Goal: Contribute content: Contribute content

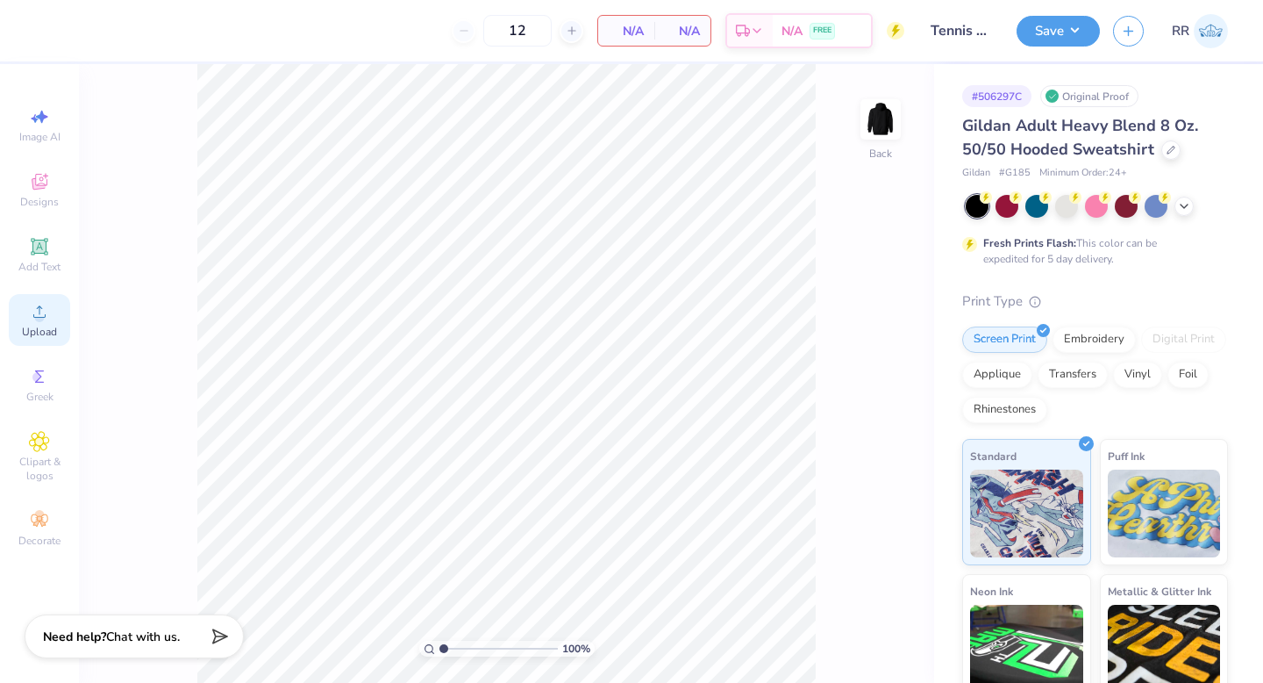
click at [45, 325] on span "Upload" at bounding box center [39, 332] width 35 height 14
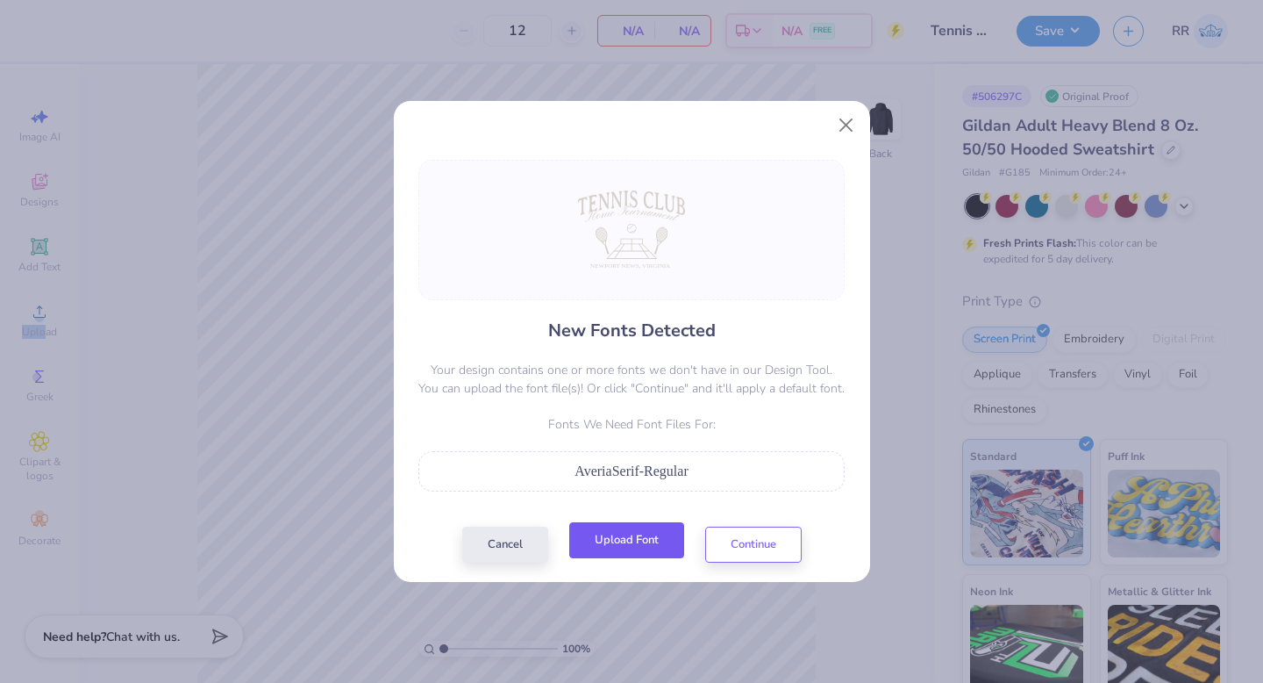
click at [605, 547] on button "Upload Font" at bounding box center [626, 540] width 115 height 36
drag, startPoint x: 647, startPoint y: 537, endPoint x: 655, endPoint y: 538, distance: 8.8
click at [653, 540] on button "Upload Font" at bounding box center [626, 540] width 115 height 36
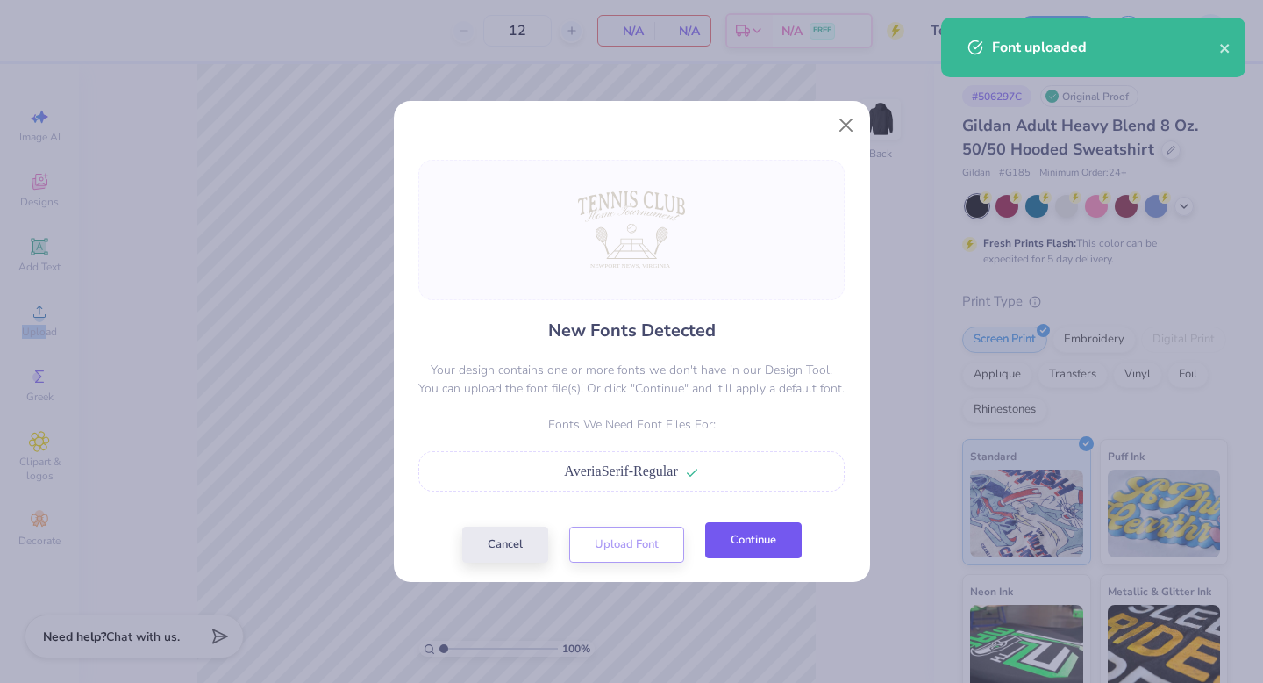
click at [765, 531] on button "Continue" at bounding box center [753, 540] width 97 height 36
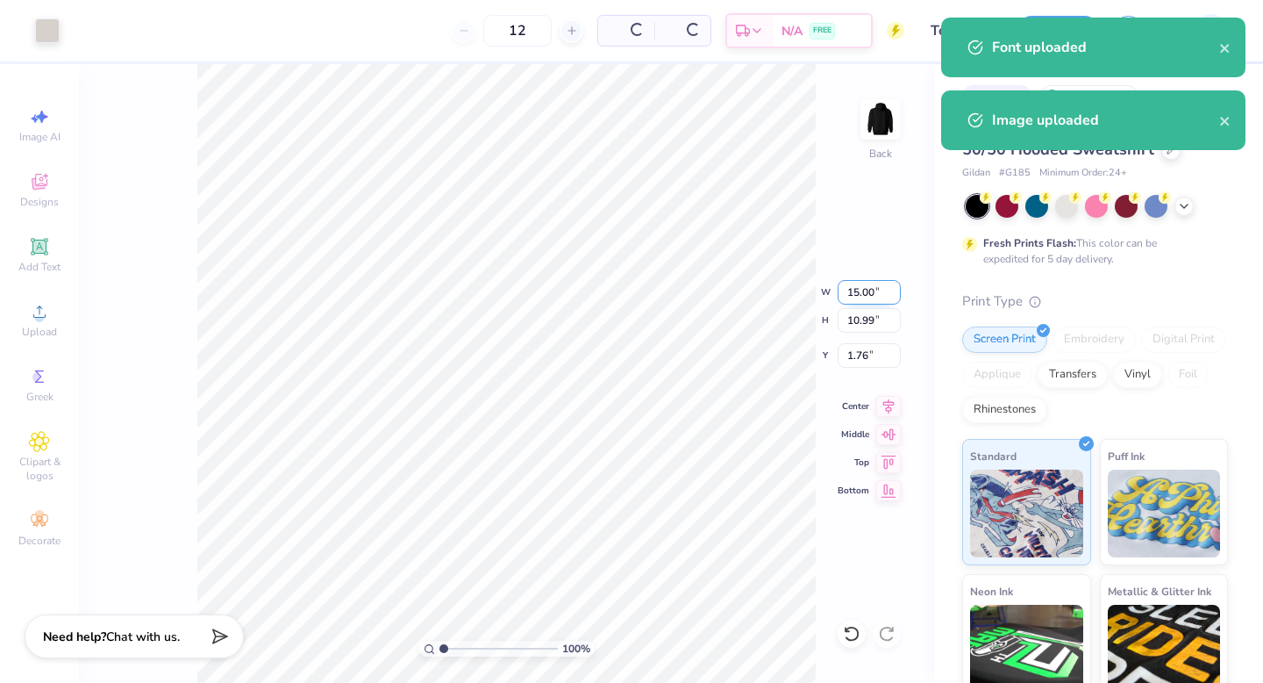
click at [865, 289] on input "15.00" at bounding box center [869, 292] width 63 height 25
type input "10.00"
type input "7.33"
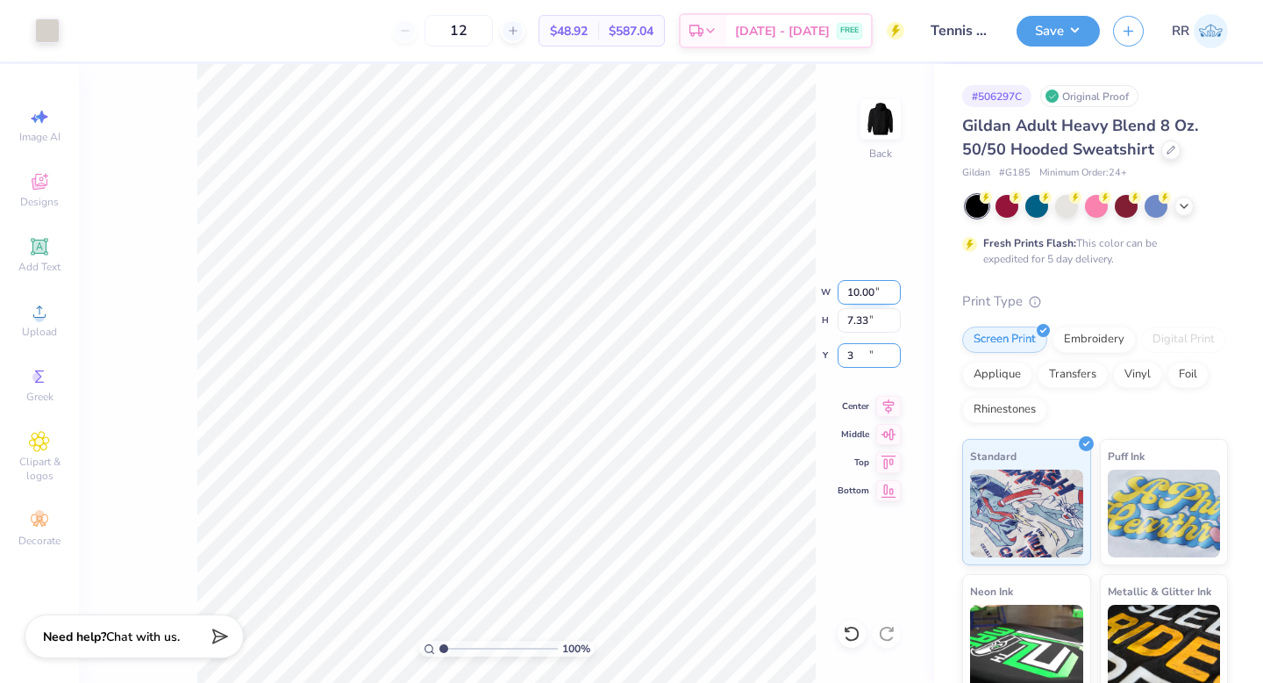
type input "3.00"
click at [883, 403] on icon at bounding box center [888, 403] width 25 height 21
drag, startPoint x: 46, startPoint y: 247, endPoint x: 60, endPoint y: 249, distance: 14.3
click at [46, 247] on icon at bounding box center [39, 246] width 17 height 17
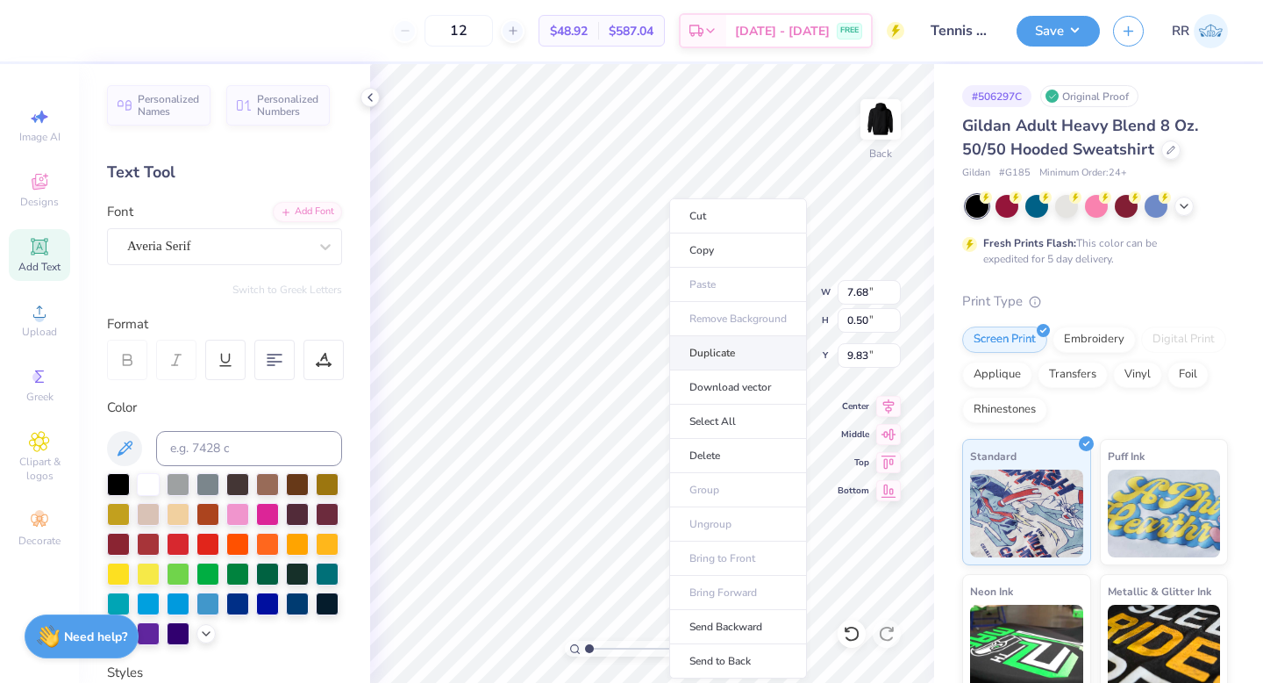
click at [721, 355] on li "Duplicate" at bounding box center [738, 353] width 138 height 34
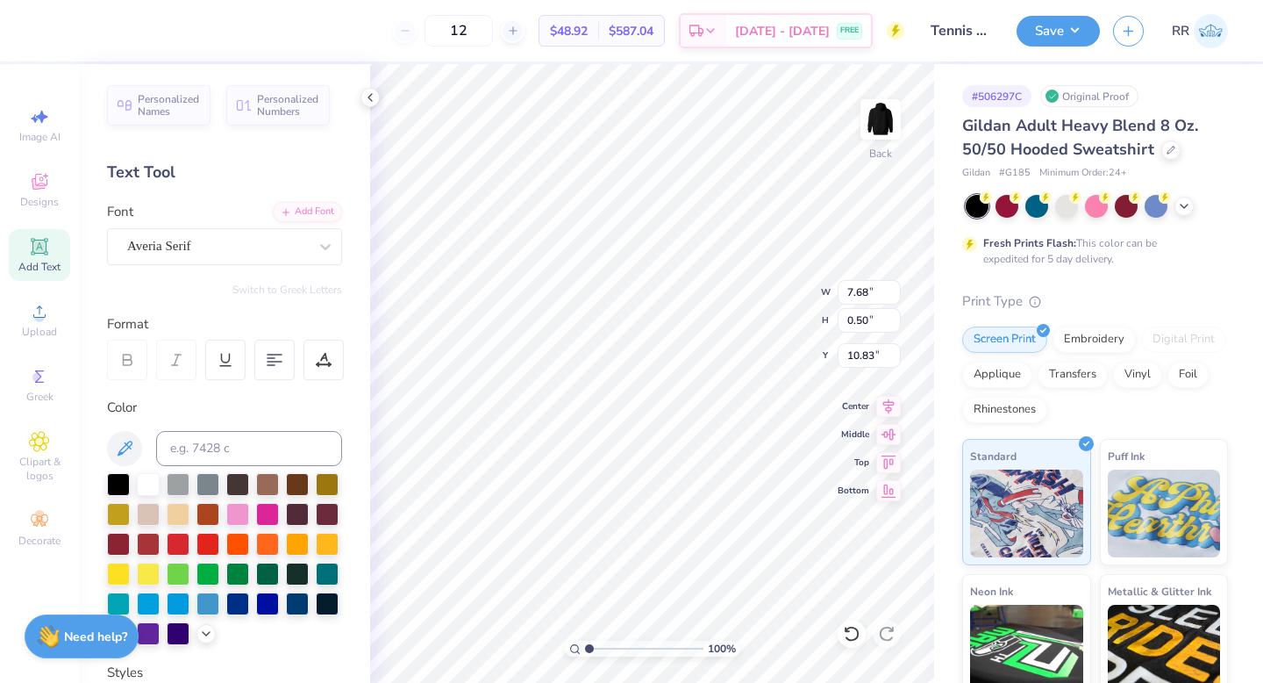
type input "10.83"
click at [328, 359] on icon at bounding box center [324, 360] width 16 height 16
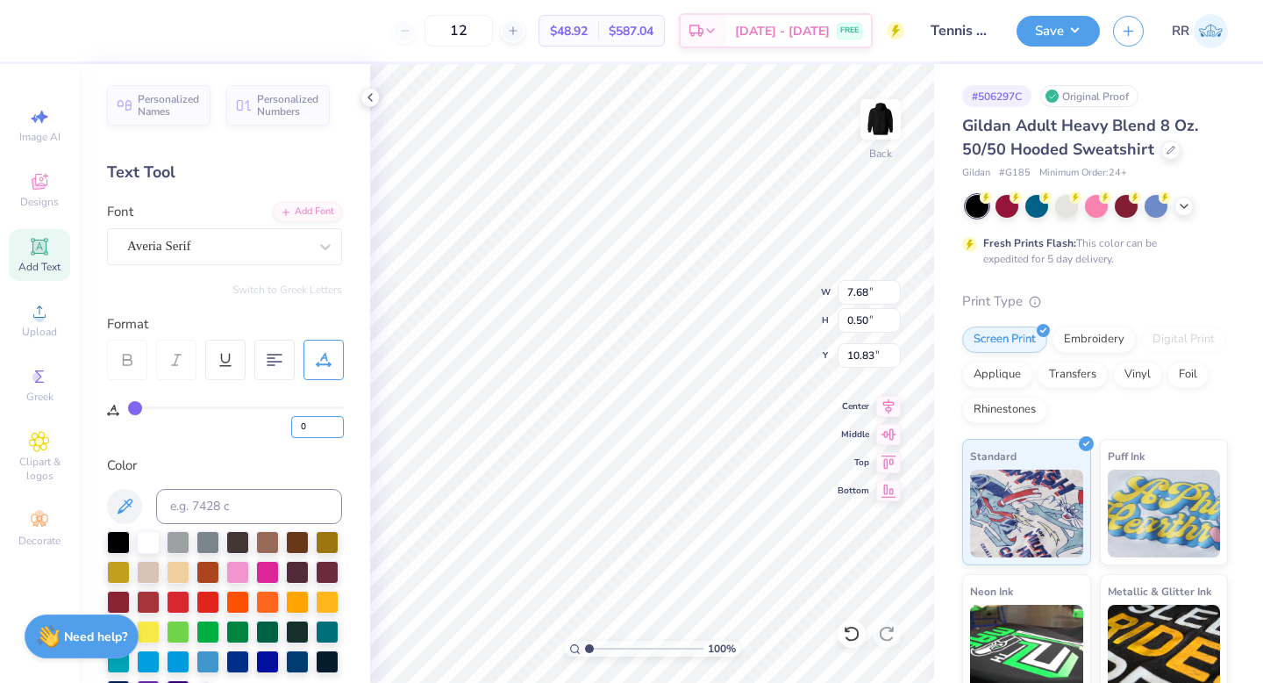
drag, startPoint x: 307, startPoint y: 423, endPoint x: 288, endPoint y: 421, distance: 19.4
click at [290, 421] on div "0" at bounding box center [236, 422] width 216 height 32
click at [334, 421] on input "1" at bounding box center [317, 427] width 53 height 22
click at [336, 435] on input "1" at bounding box center [317, 427] width 53 height 22
click at [336, 429] on input "0" at bounding box center [317, 427] width 53 height 22
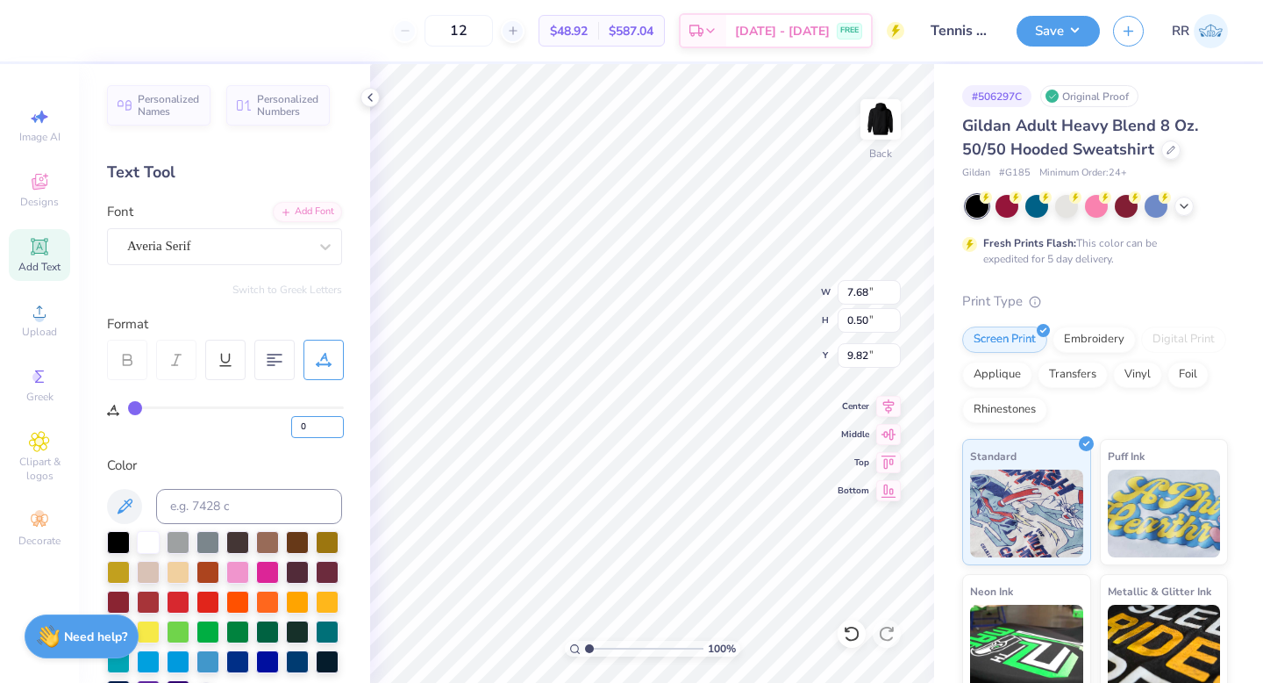
drag, startPoint x: 313, startPoint y: 421, endPoint x: 280, endPoint y: 405, distance: 36.9
click at [288, 411] on div "0" at bounding box center [236, 422] width 216 height 32
type input "3"
type input "8.03"
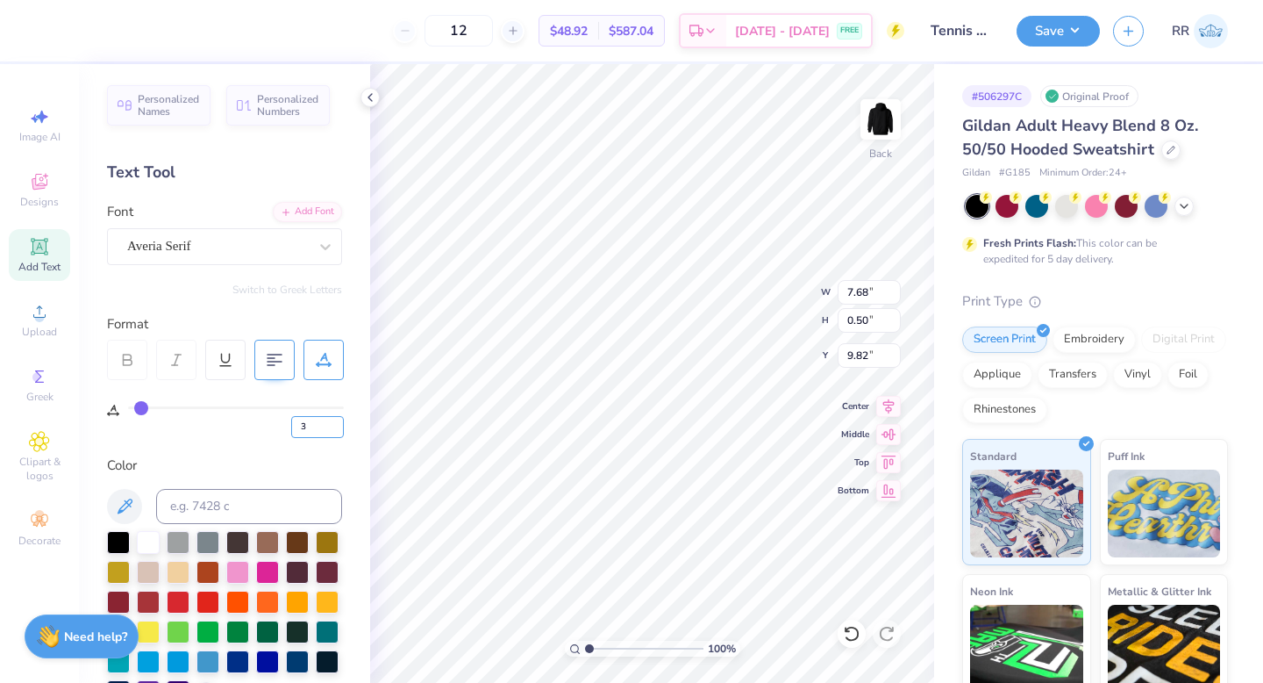
type input "0.48"
click at [878, 398] on icon at bounding box center [888, 403] width 25 height 21
drag, startPoint x: 889, startPoint y: 400, endPoint x: 862, endPoint y: 413, distance: 30.2
click at [889, 400] on icon at bounding box center [888, 403] width 25 height 21
type input "0"
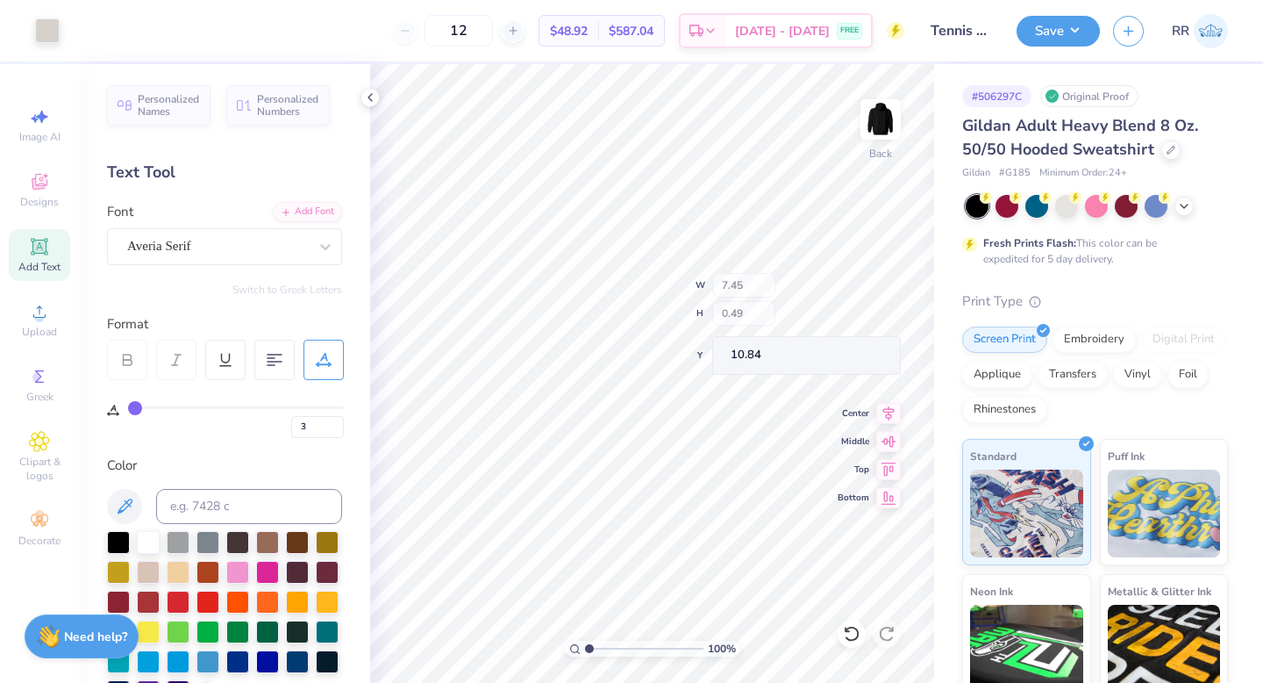
type input "0"
type textarea "20"
type input "0.55"
type input "0.38"
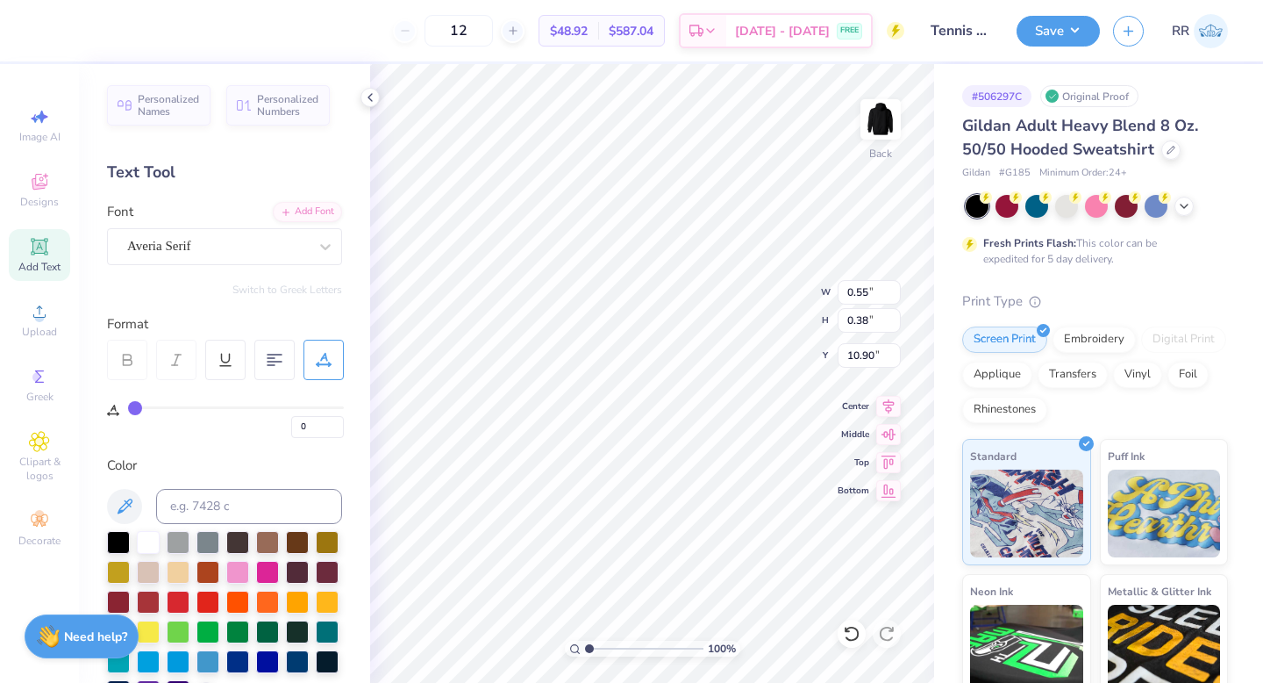
type input "10.90"
type input "1.10"
type input "0.76"
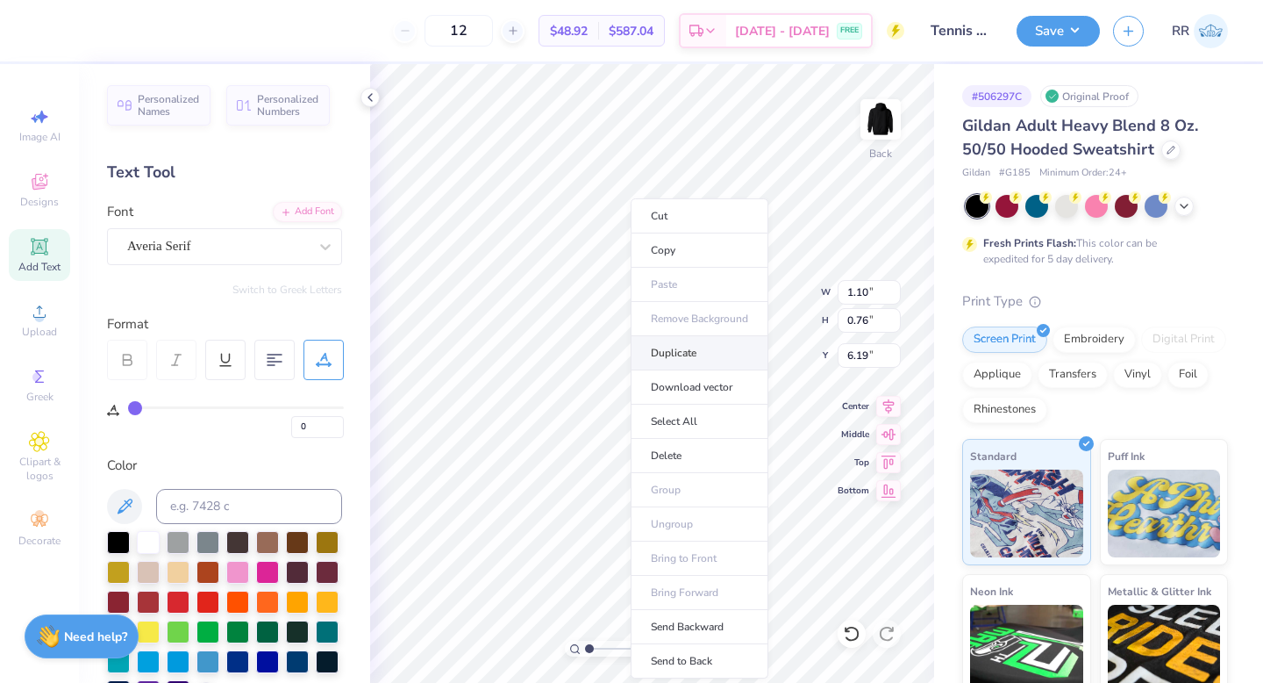
click at [680, 347] on li "Duplicate" at bounding box center [700, 353] width 138 height 34
type input "7.19"
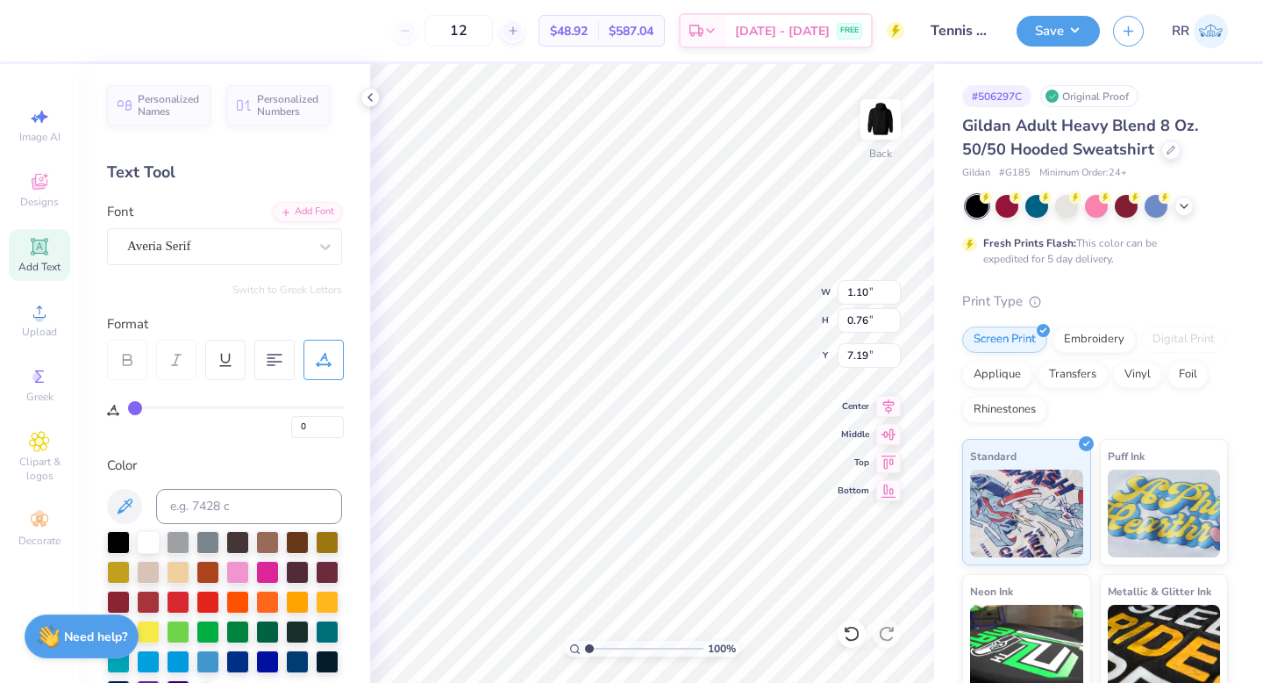
type input "6.19"
type textarea "25"
type input "1.07"
type input "1.08"
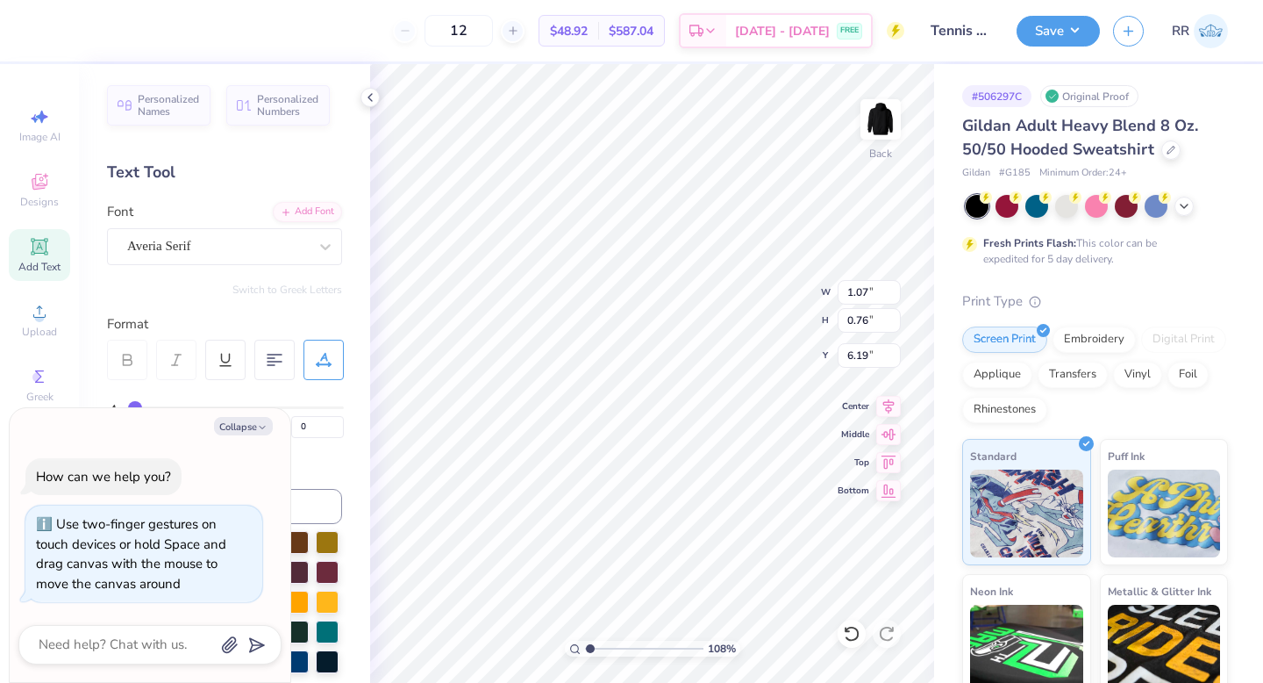
type textarea "x"
drag, startPoint x: 587, startPoint y: 645, endPoint x: 637, endPoint y: 643, distance: 50.0
click at [637, 641] on input "range" at bounding box center [644, 648] width 118 height 16
click at [617, 645] on input "range" at bounding box center [644, 648] width 118 height 16
click at [642, 647] on input "range" at bounding box center [644, 648] width 118 height 16
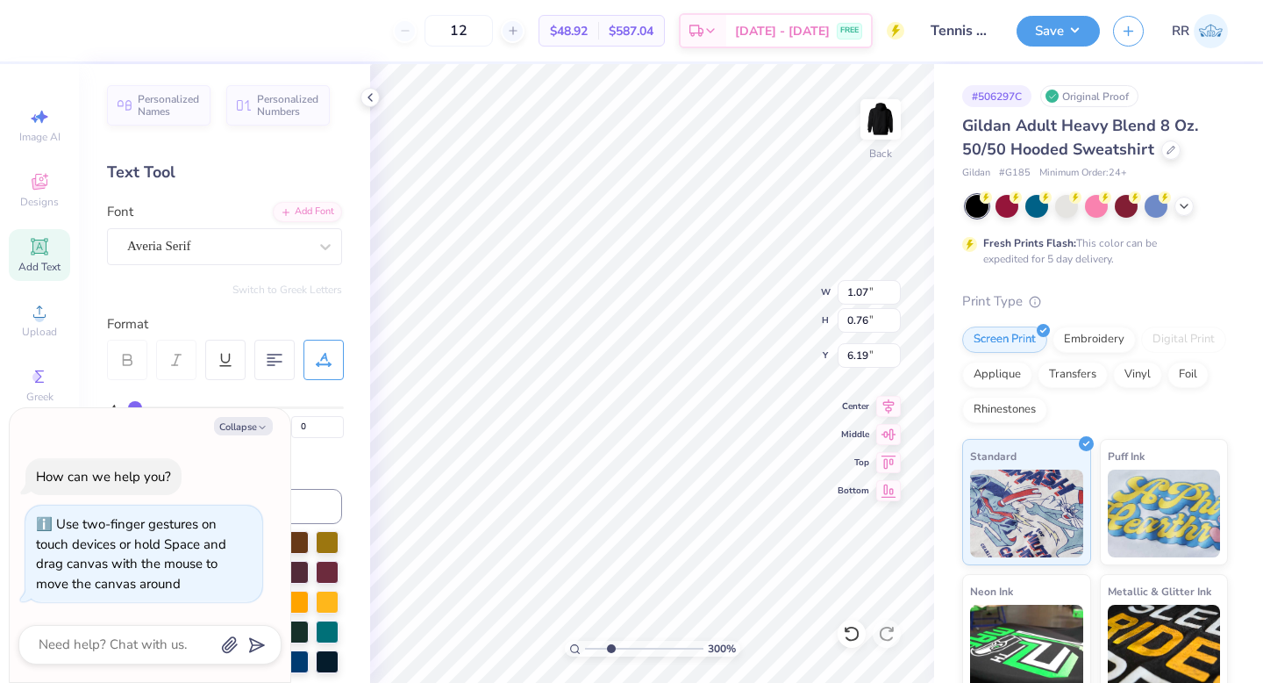
drag, startPoint x: 626, startPoint y: 647, endPoint x: 611, endPoint y: 647, distance: 14.0
type input "2.87"
click at [611, 648] on input "range" at bounding box center [644, 648] width 118 height 16
type textarea "x"
type input "0.84"
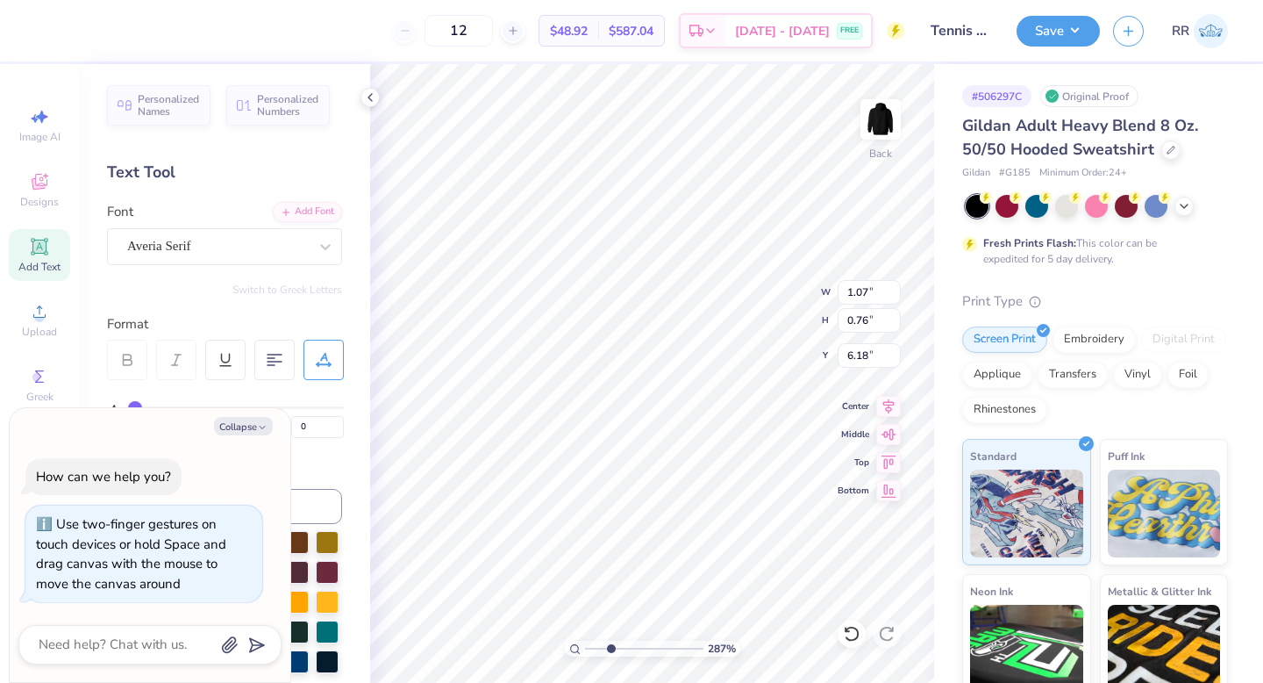
type input "0.60"
type input "6.35"
type textarea "x"
type input "1.10"
type input "0.76"
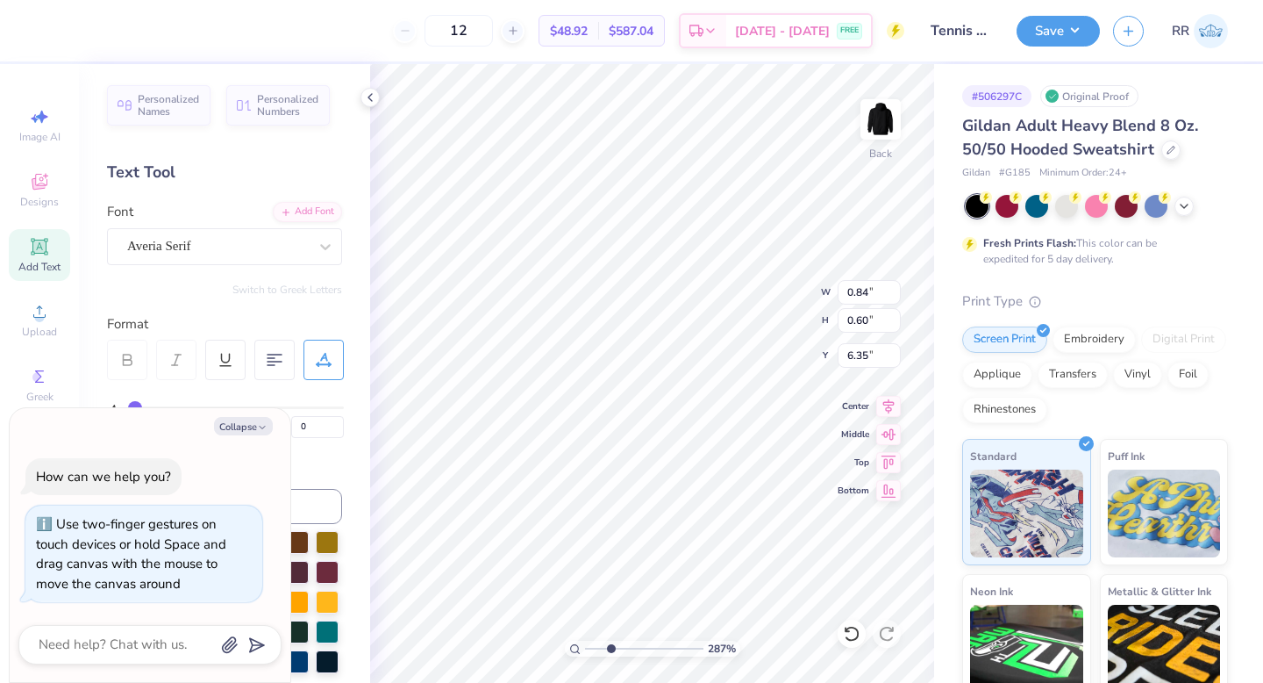
type input "6.19"
type textarea "x"
type input "0.93"
type input "0.64"
type input "6.31"
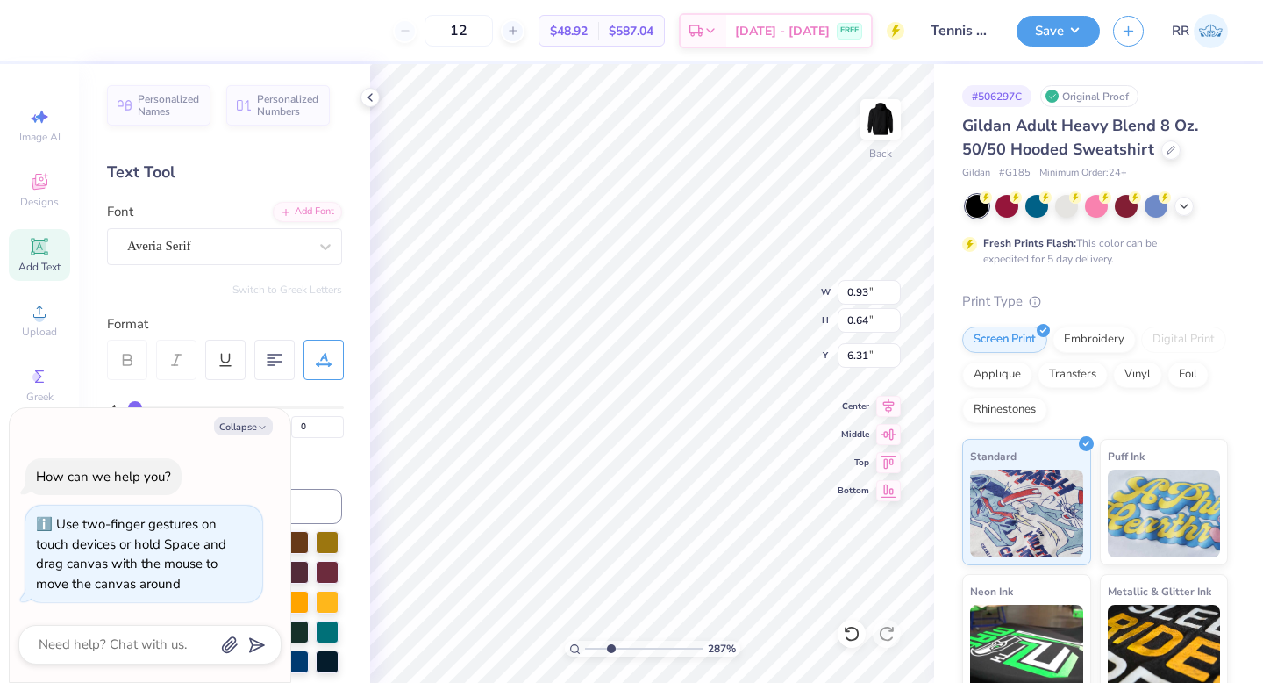
type textarea "x"
type input "0.84"
type input "0.60"
type input "6.33"
type textarea "x"
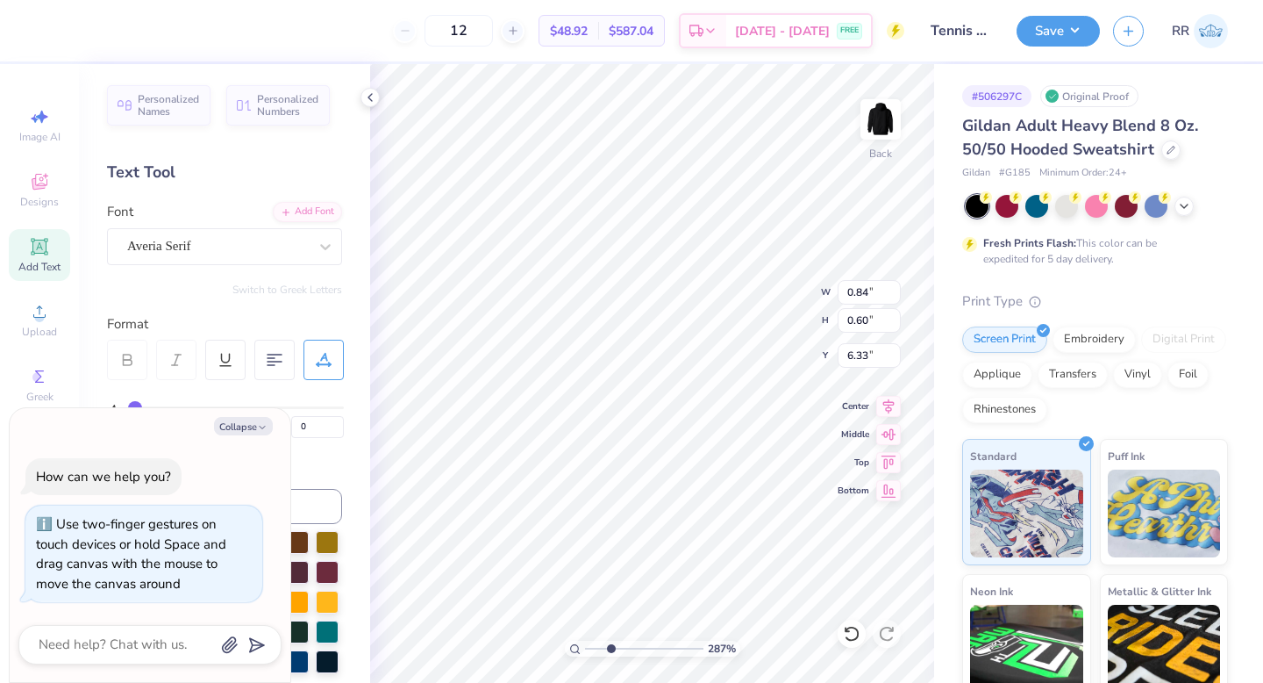
type textarea "20"
type textarea "x"
type input "0.86"
click at [870, 322] on input "0.59" at bounding box center [869, 320] width 63 height 25
type input "0.6"
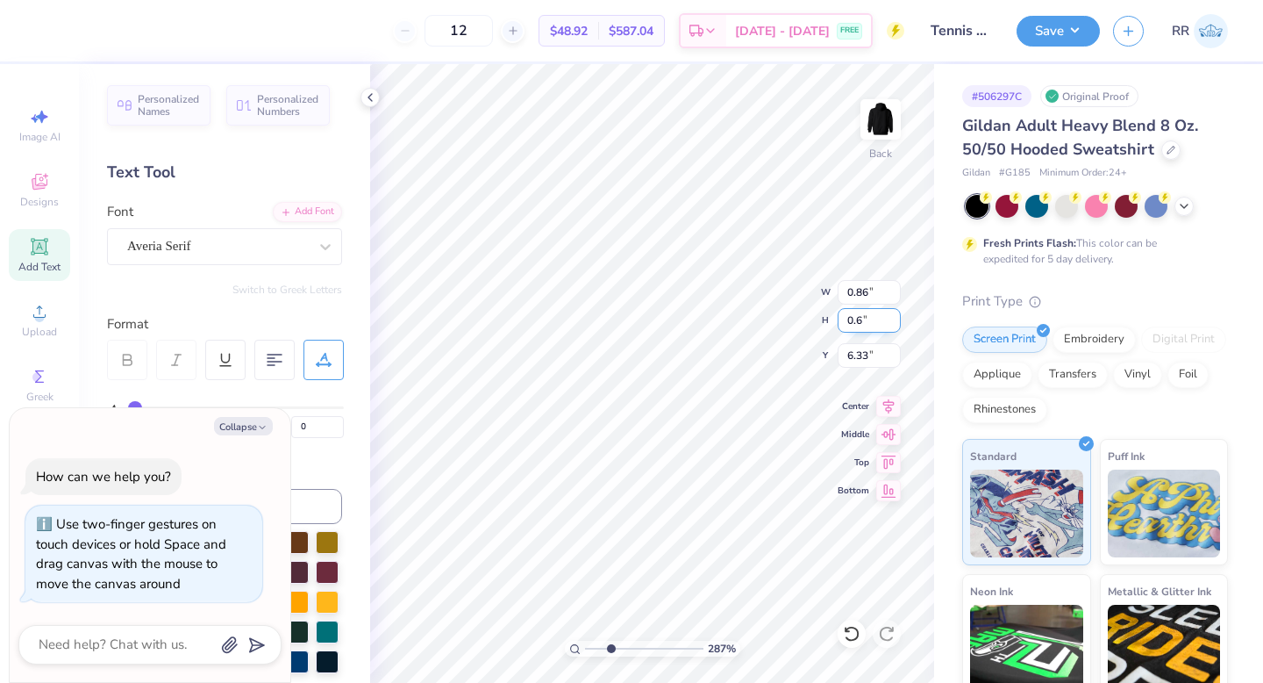
type textarea "x"
type input "0.87"
type input "0.60"
type textarea "x"
type input "0.93"
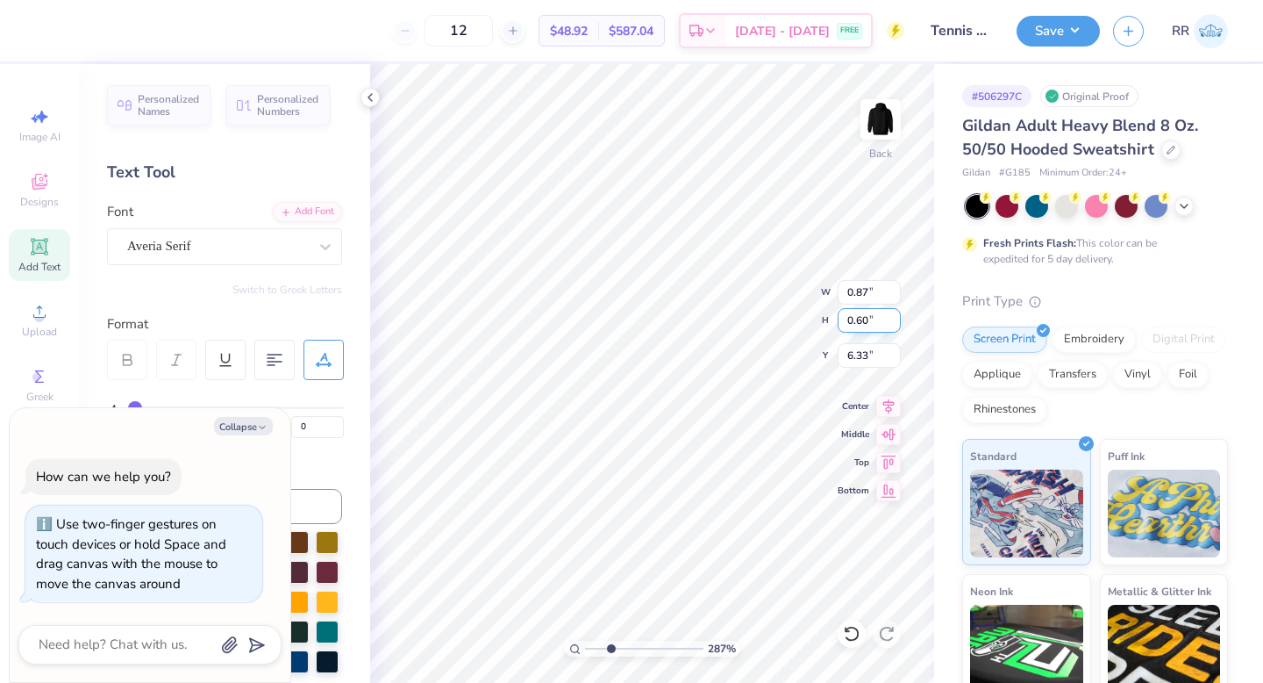
type input "0.64"
type input "6.31"
drag, startPoint x: 869, startPoint y: 322, endPoint x: 868, endPoint y: 346, distance: 23.8
click at [869, 322] on input "0.64" at bounding box center [869, 320] width 63 height 25
type input "0.6"
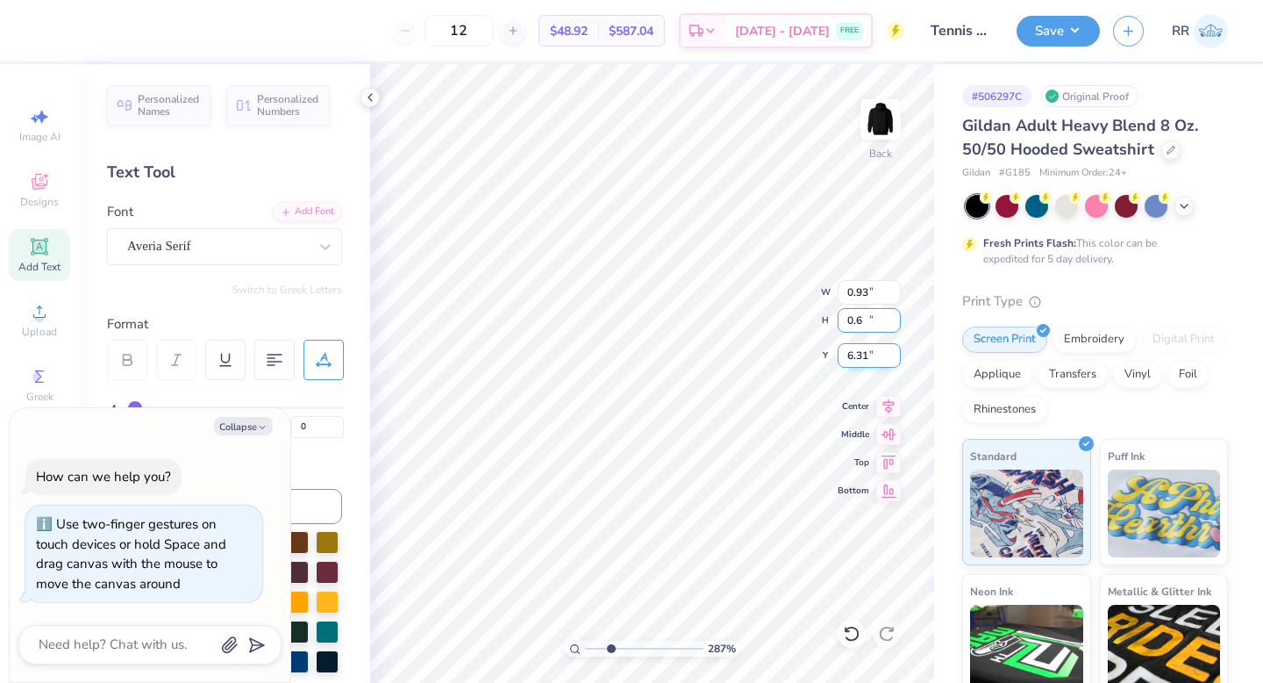
type textarea "x"
type input "0.87"
type input "0.60"
type input "6.33"
type textarea "x"
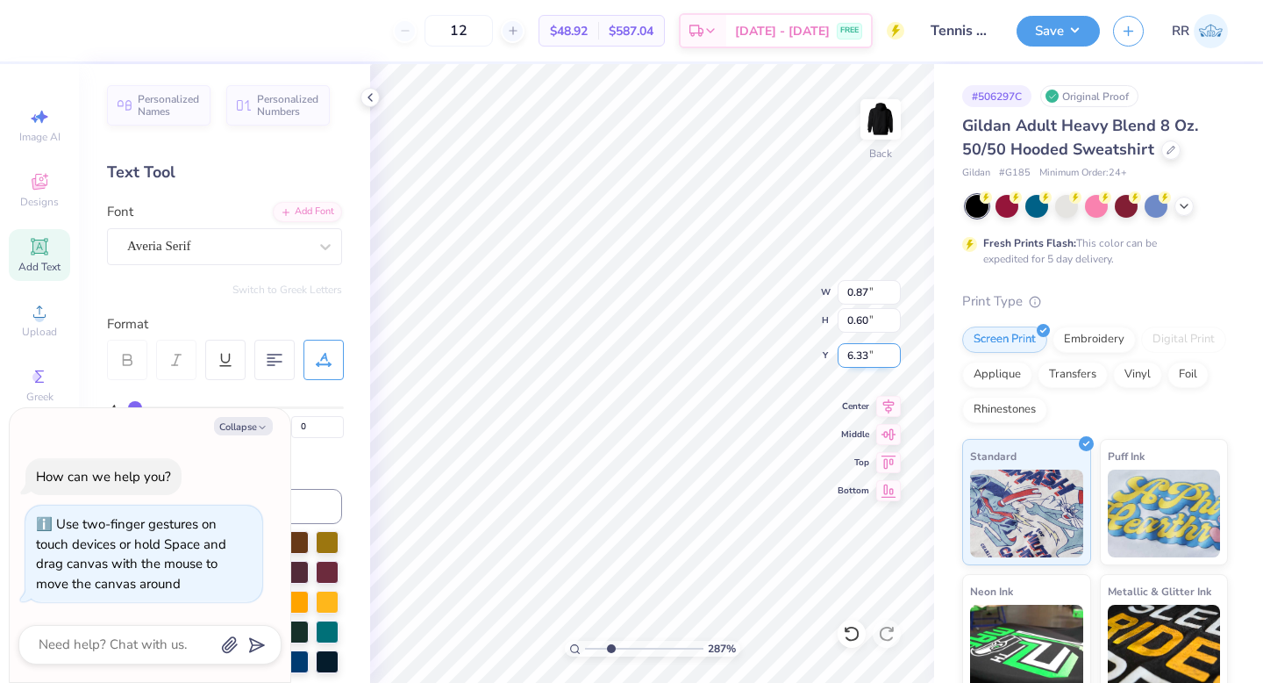
type textarea "2"
type textarea "x"
type textarea "25"
type textarea "x"
type input "0.85"
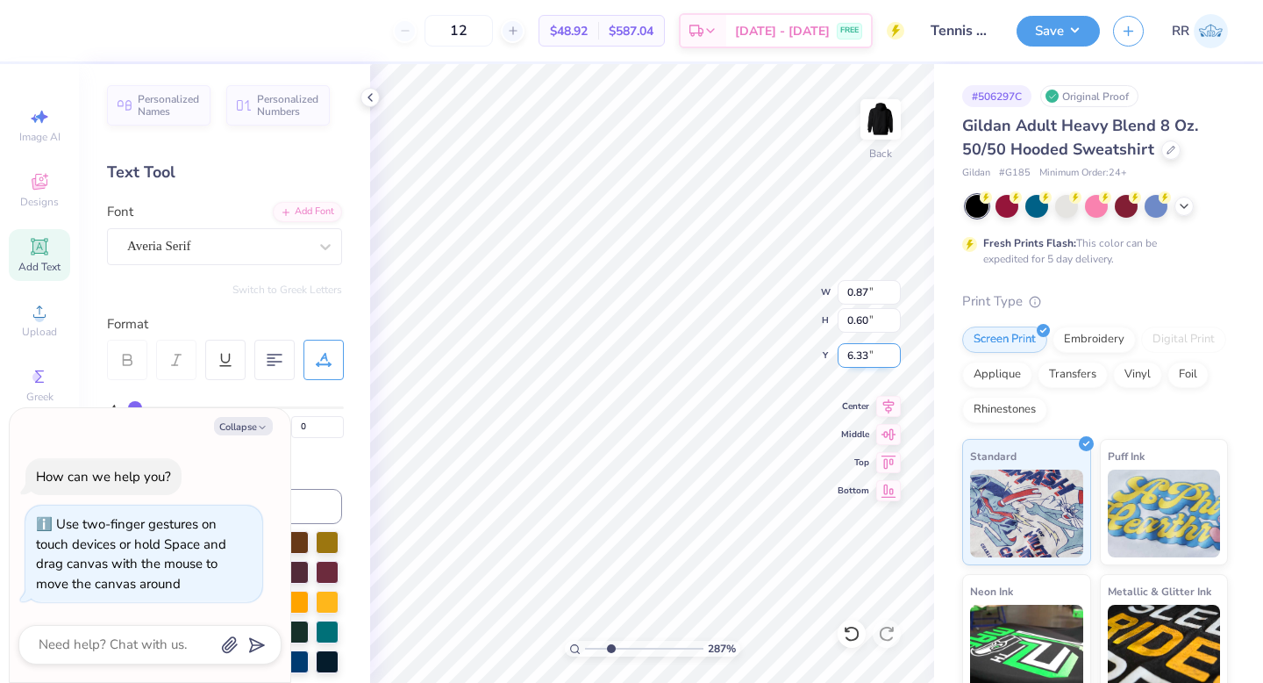
type input "6.32"
type textarea "x"
type input "0.87"
type input "6.33"
type textarea "x"
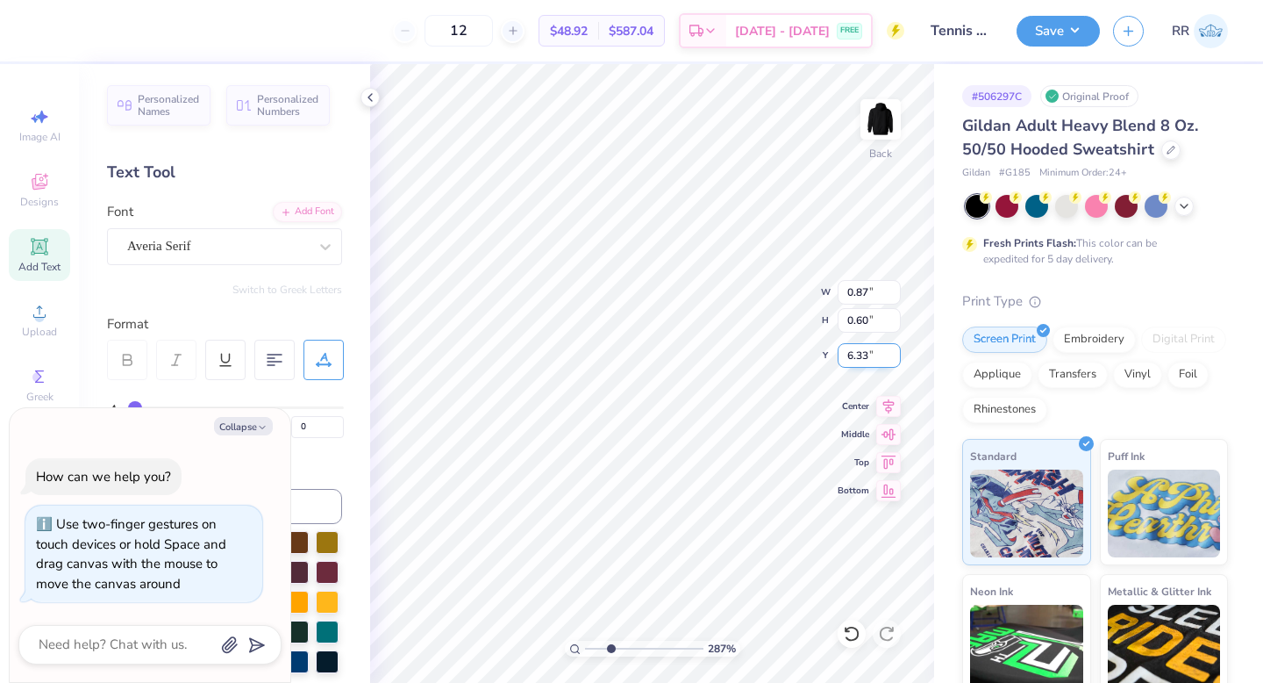
type input "6.32"
type textarea "x"
type input "0.85"
type textarea "x"
type input "10.00"
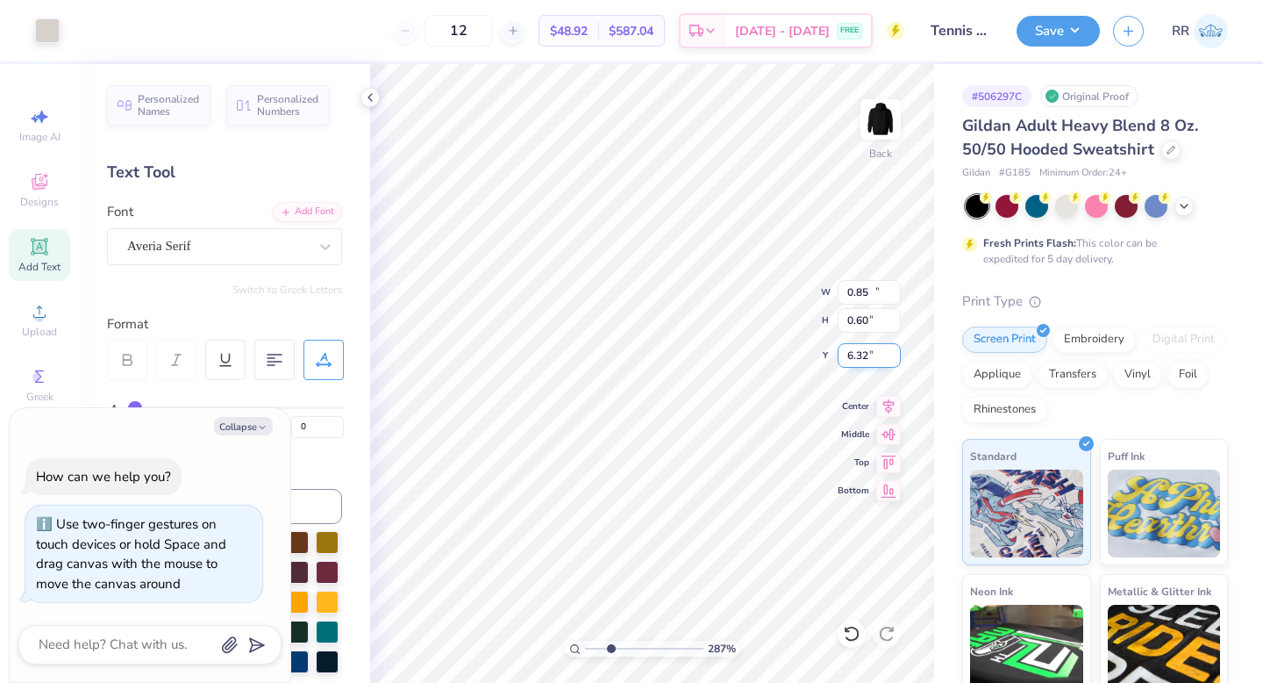
type input "6.38"
type input "3.00"
click at [557, 640] on div "100 %" at bounding box center [652, 373] width 619 height 619
type input "1"
click at [1047, 36] on button "Save" at bounding box center [1058, 28] width 83 height 31
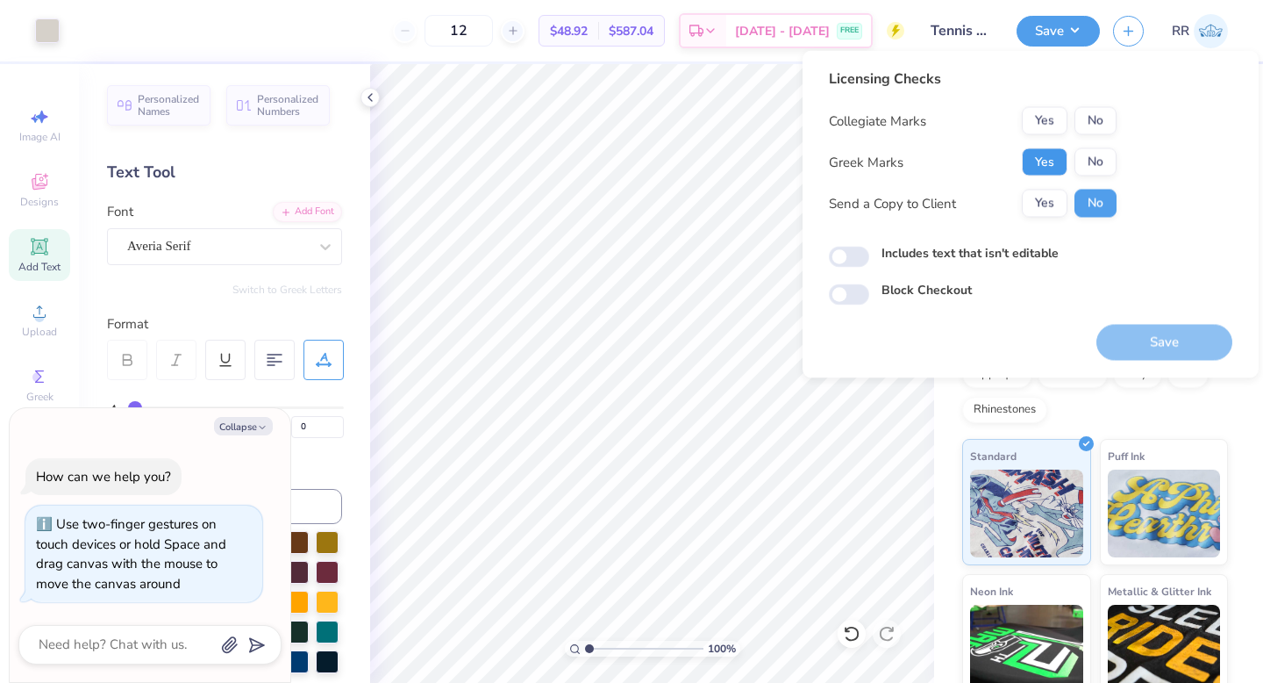
click at [1040, 155] on button "Yes" at bounding box center [1045, 162] width 46 height 28
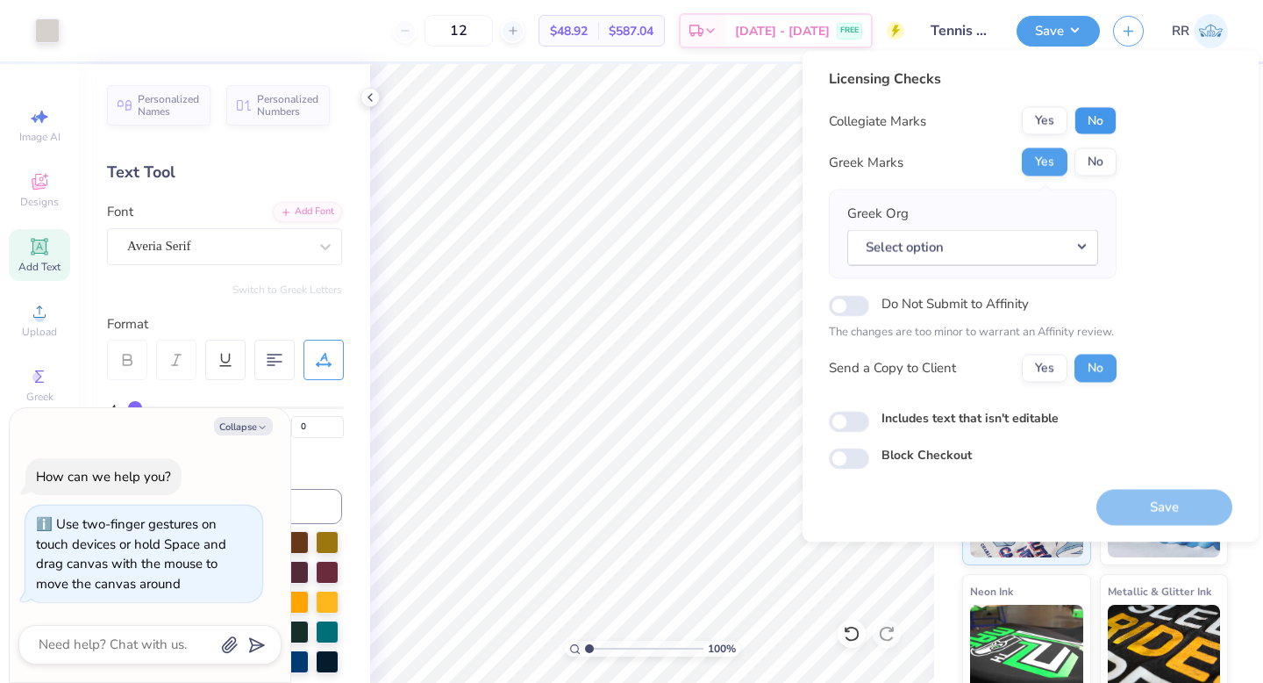
click at [1090, 123] on button "No" at bounding box center [1096, 121] width 42 height 28
click at [1093, 165] on button "No" at bounding box center [1096, 162] width 42 height 28
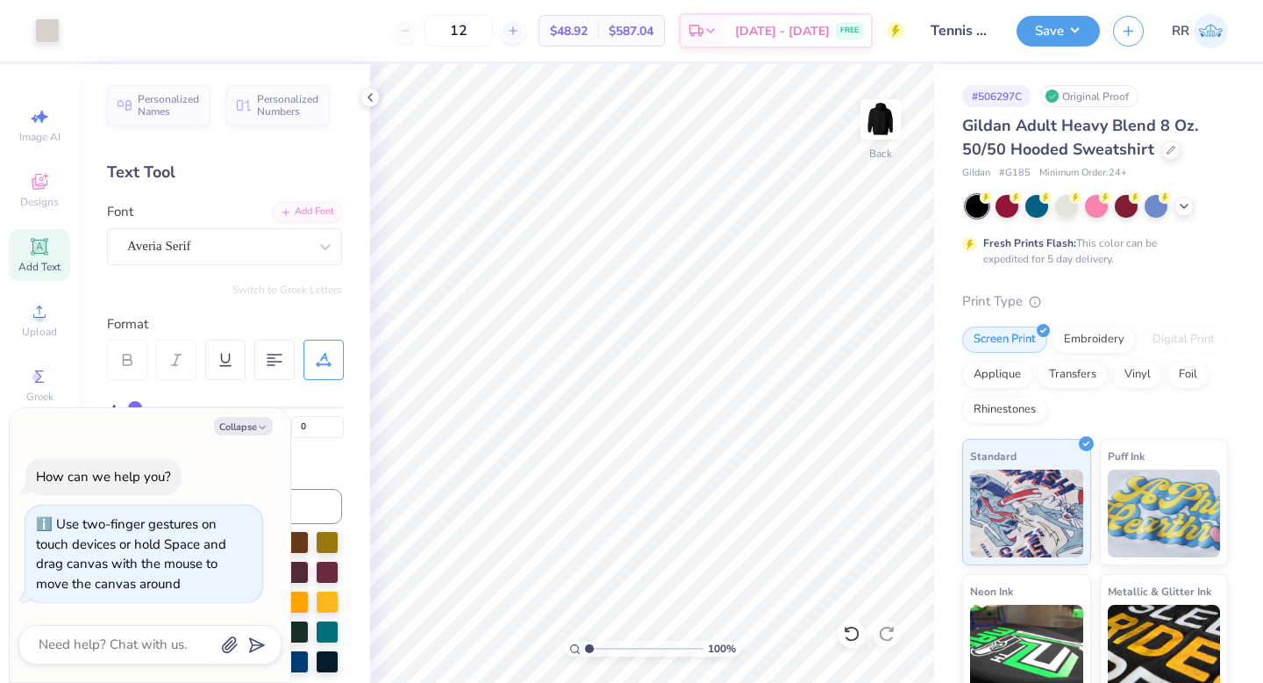
type textarea "x"
type input "3"
click at [781, 316] on div "100 % Back W 10.00 10.00 " H 7.60 7.60 " Y 3.00 3.00 " Center Middle Top Bottom" at bounding box center [652, 373] width 564 height 619
click at [1051, 26] on button "Save" at bounding box center [1058, 28] width 83 height 31
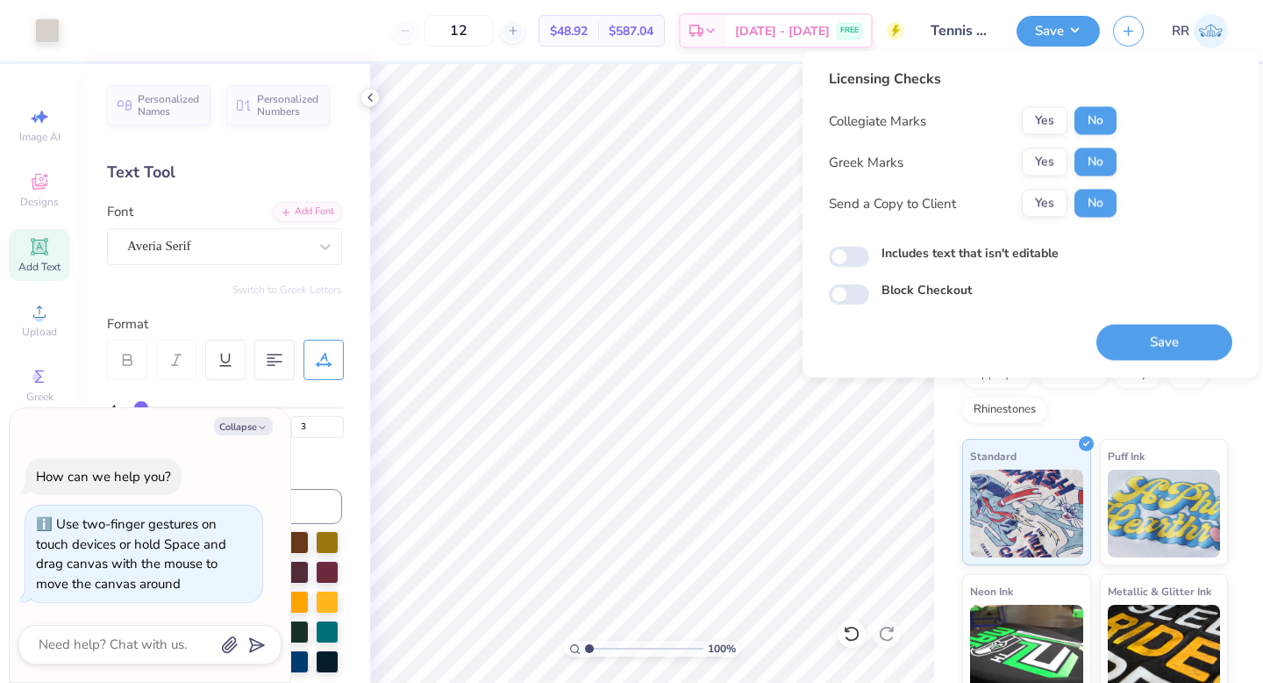
drag, startPoint x: 1138, startPoint y: 326, endPoint x: 1165, endPoint y: 321, distance: 27.7
click at [1148, 326] on button "Save" at bounding box center [1165, 343] width 136 height 36
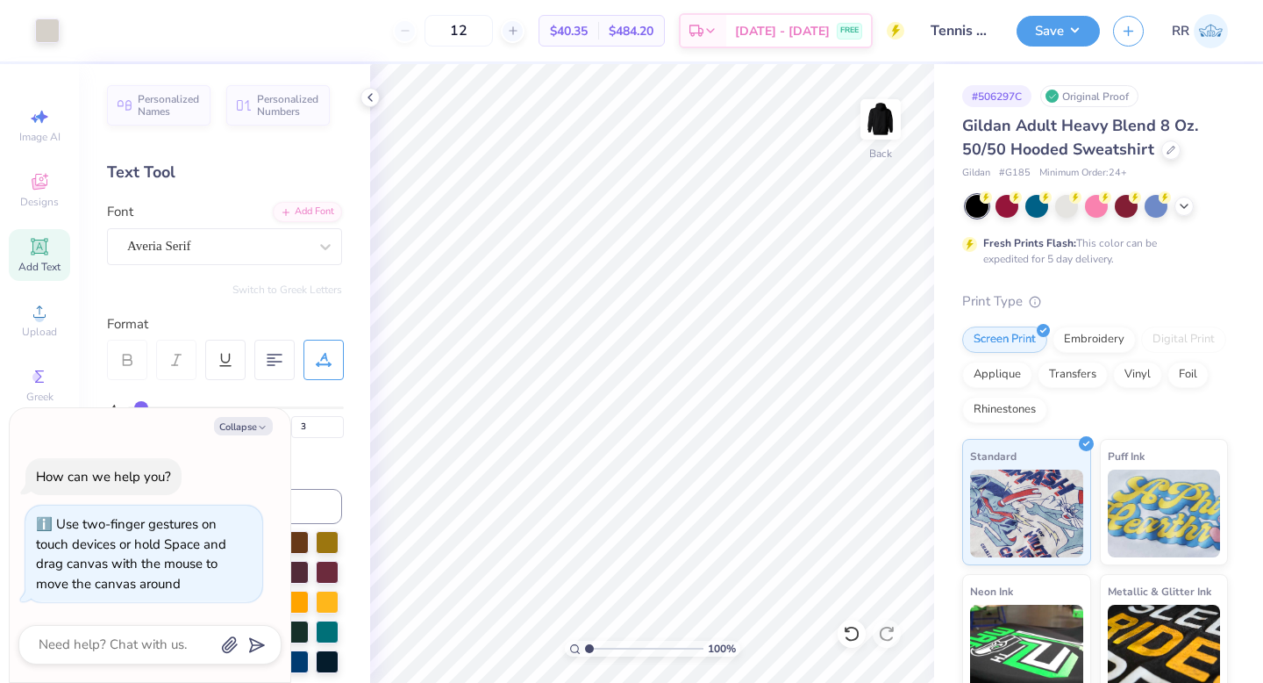
type textarea "x"
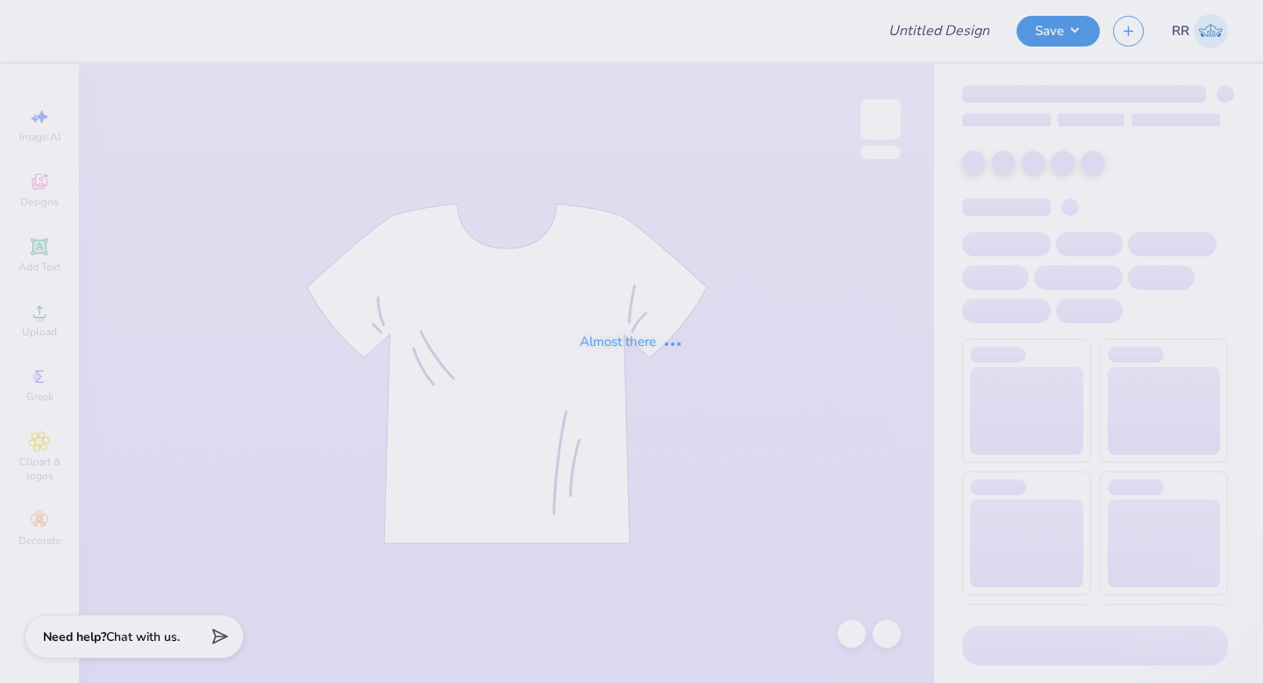
type input "Tennis club merch"
